Goal: Check status

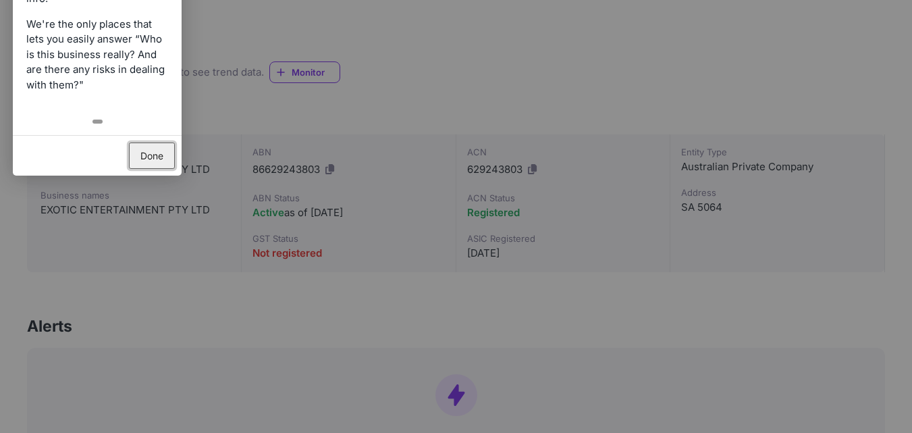
scroll to position [202, 0]
click at [173, 150] on link "Done" at bounding box center [152, 155] width 46 height 26
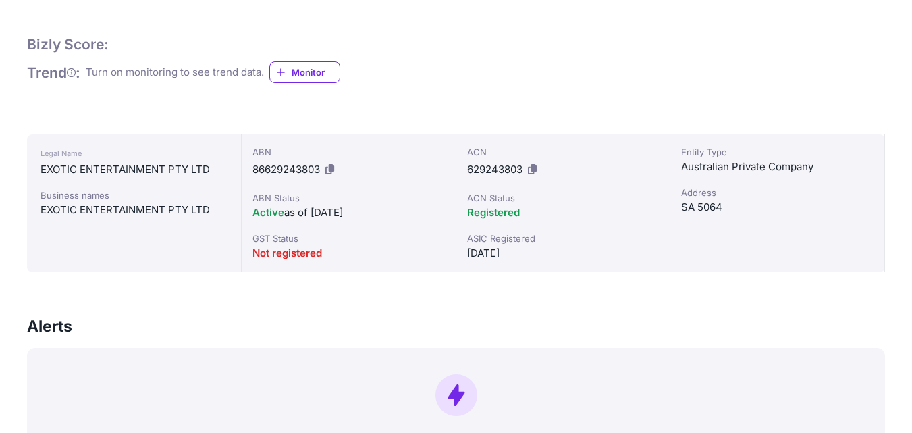
click at [694, 202] on div "SA 5064" at bounding box center [777, 207] width 192 height 16
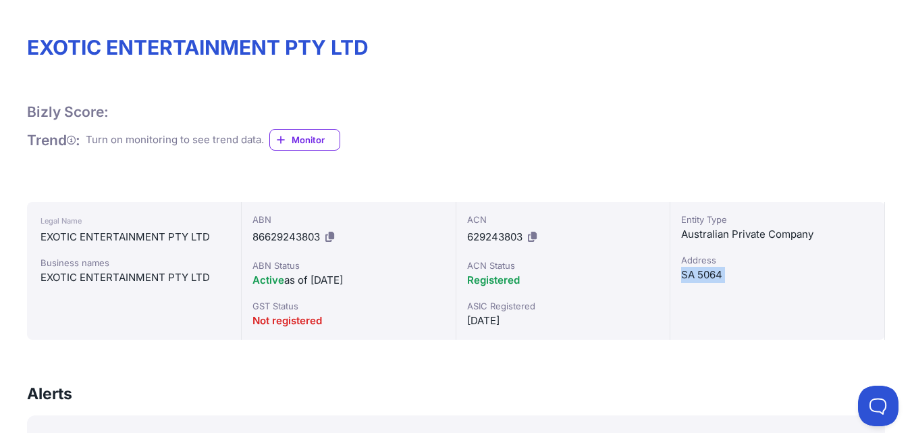
scroll to position [0, 0]
click at [701, 275] on div "SA 5064" at bounding box center [777, 275] width 192 height 16
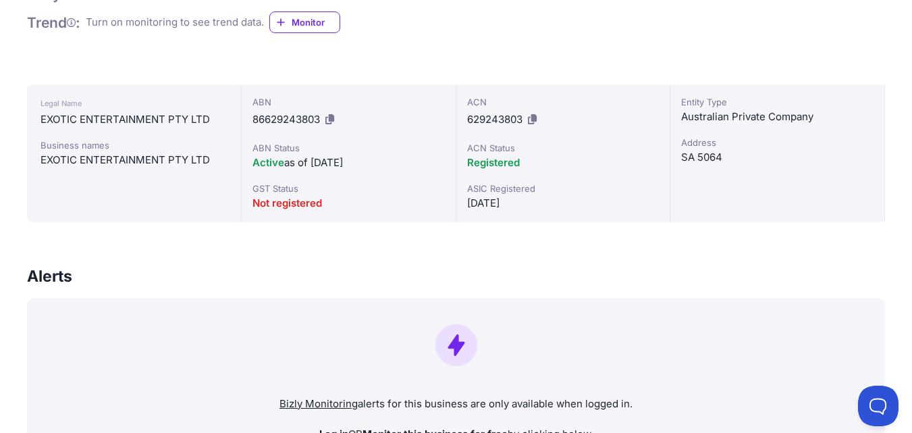
scroll to position [135, 0]
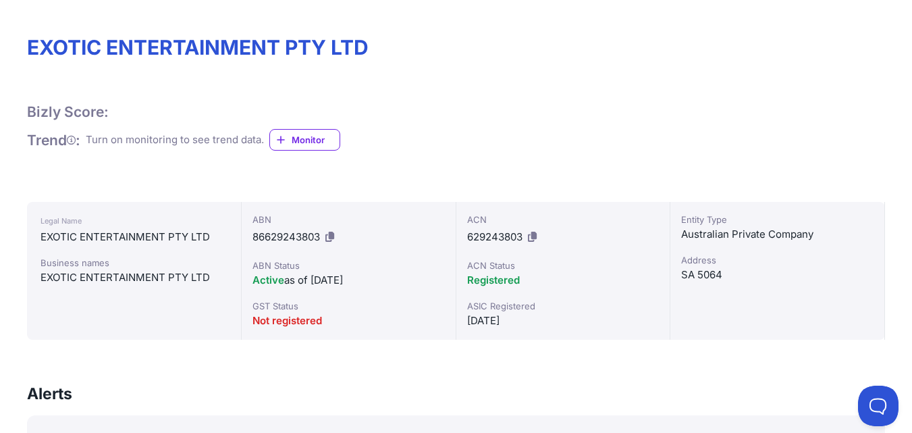
click at [501, 279] on span "Registered" at bounding box center [493, 279] width 53 height 13
click at [591, 240] on div "ACN 629243803" at bounding box center [563, 230] width 192 height 35
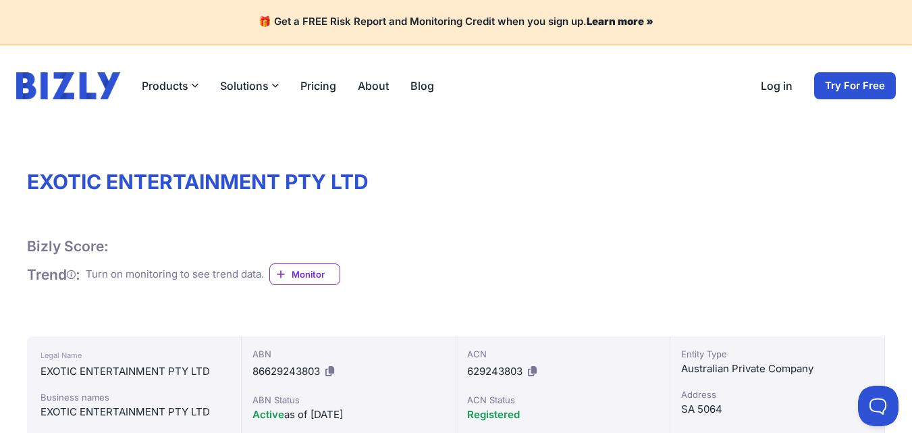
scroll to position [0, 0]
